Goal: Task Accomplishment & Management: Complete application form

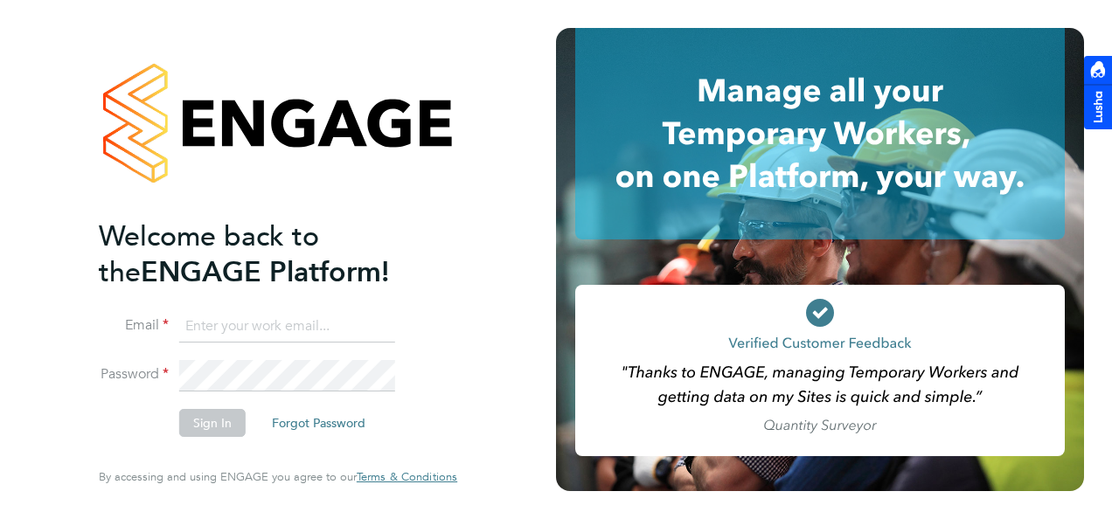
click at [318, 333] on input at bounding box center [287, 326] width 216 height 31
type input "[PERSON_NAME][EMAIL_ADDRESS][PERSON_NAME][DOMAIN_NAME]"
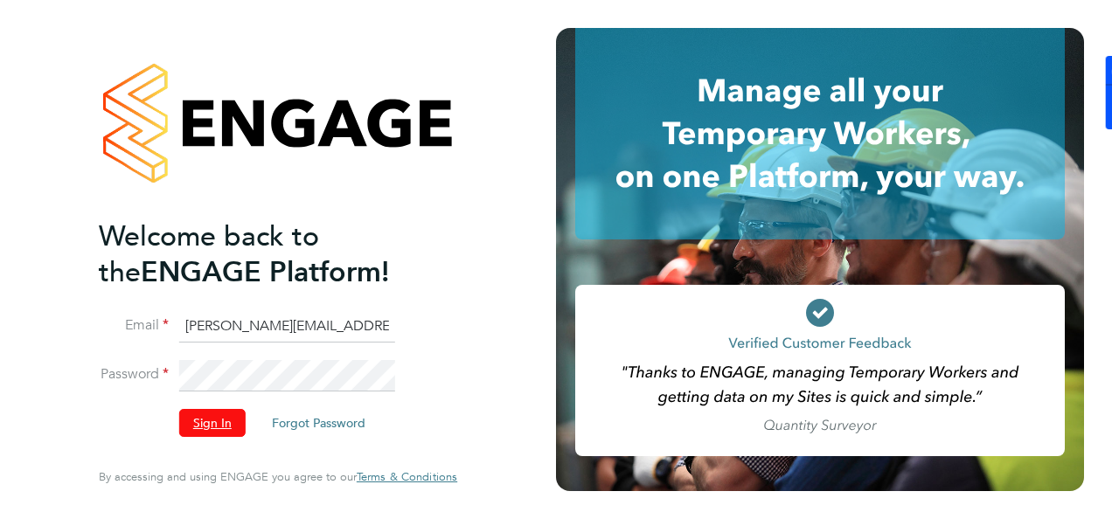
click at [224, 423] on button "Sign In" at bounding box center [212, 423] width 66 height 28
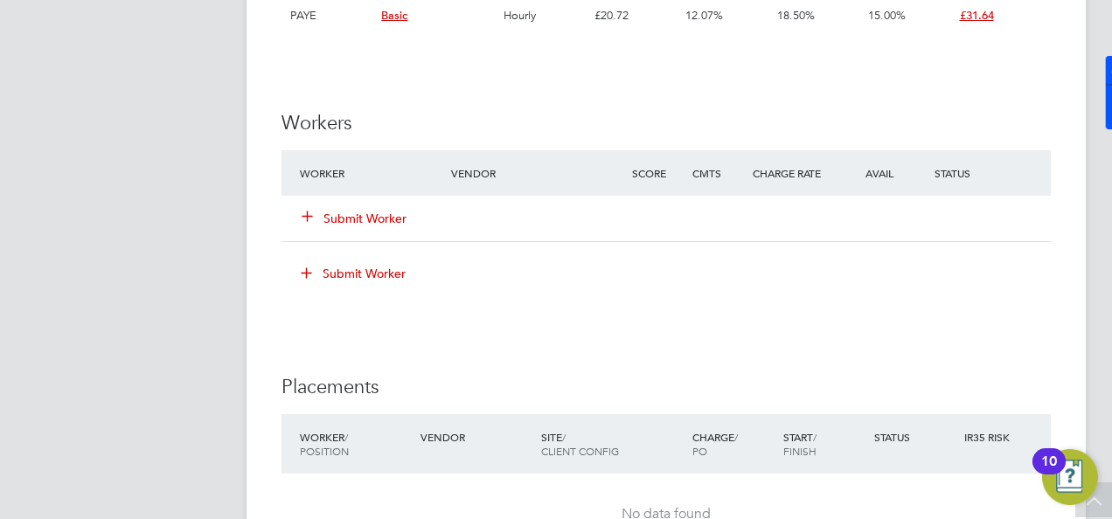
scroll to position [2274, 0]
